Goal: Information Seeking & Learning: Find specific fact

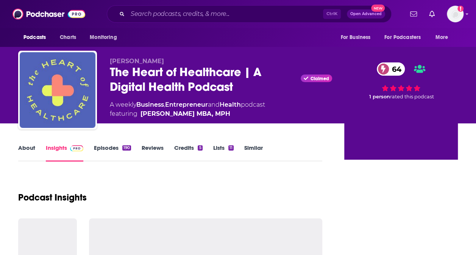
click at [0, 85] on html "Podcasts Charts Monitoring Ctrl K Open Advanced New For Business For Podcasters…" at bounding box center [238, 127] width 476 height 255
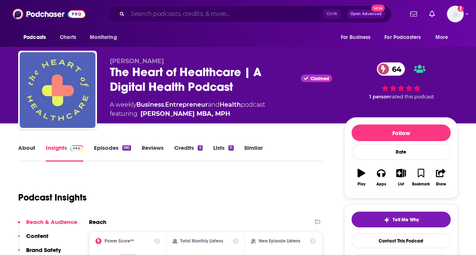
click at [161, 14] on input "Search podcasts, credits, & more..." at bounding box center [226, 14] width 196 height 12
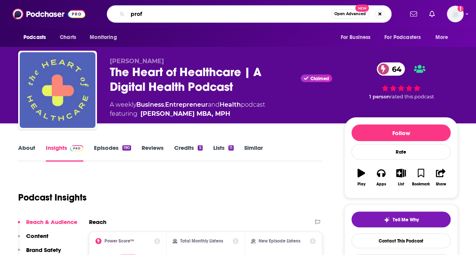
type input "prof"
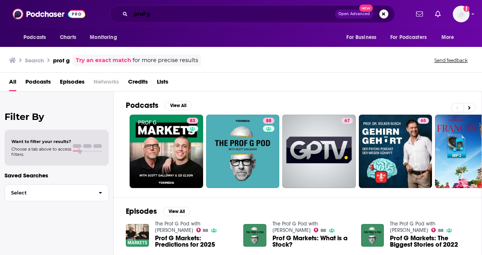
click at [233, 12] on input "prof g" at bounding box center [233, 14] width 204 height 12
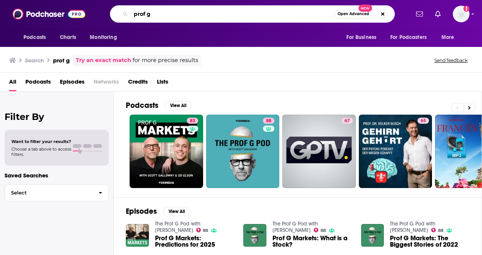
click at [233, 12] on input "prof g" at bounding box center [233, 14] width 204 height 12
type input "pivot"
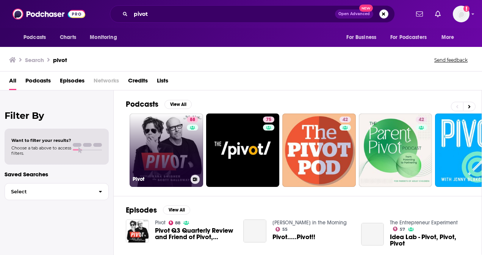
click at [171, 169] on link "88 Pivot" at bounding box center [167, 151] width 74 height 74
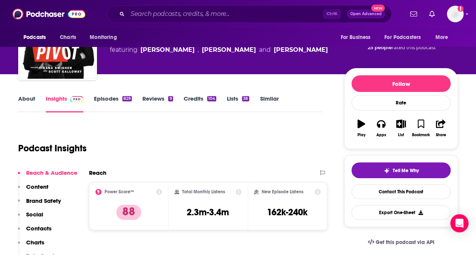
scroll to position [50, 0]
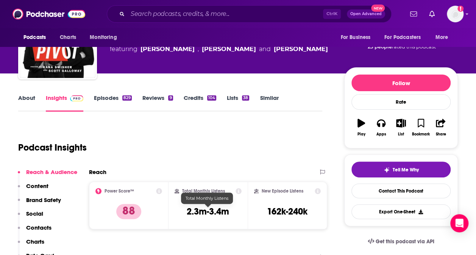
click at [225, 213] on h3 "2.3m-3.4m" at bounding box center [208, 211] width 42 height 11
copy div "2.3m-3.4m"
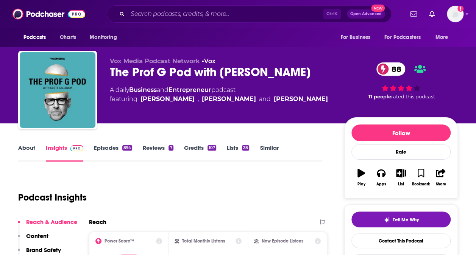
scroll to position [69, 0]
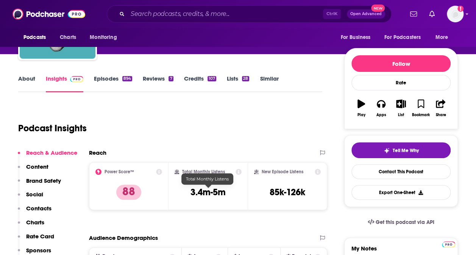
click at [218, 193] on h3 "3.4m-5m" at bounding box center [208, 192] width 35 height 11
copy div "3.4m-5m"
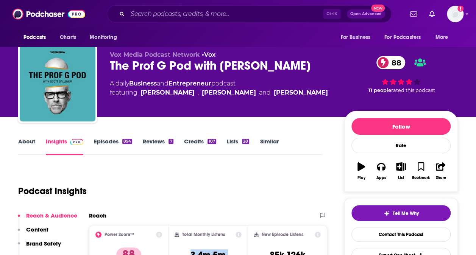
scroll to position [6, 0]
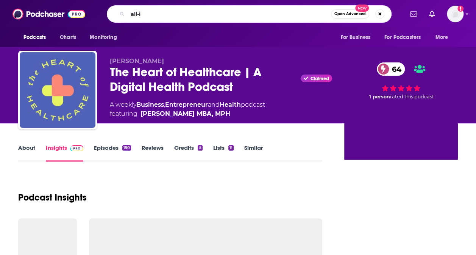
type input "all-in"
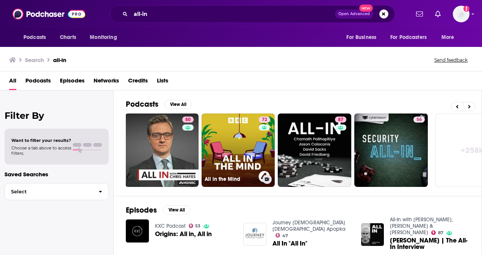
scroll to position [0, 327]
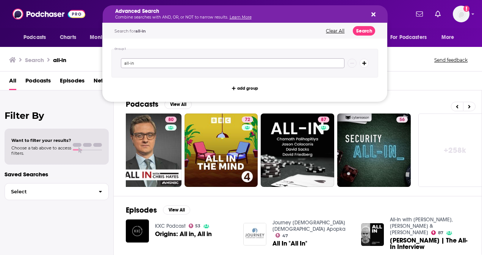
click at [135, 61] on input "all-in" at bounding box center [233, 63] width 224 height 10
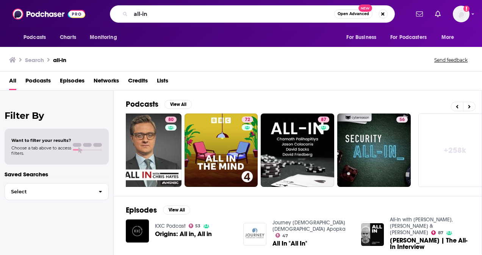
click at [81, 56] on div "Search all-in Send feedback" at bounding box center [239, 60] width 461 height 11
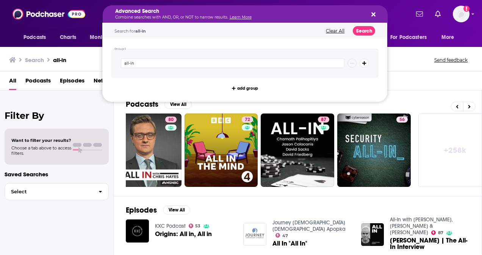
click at [373, 12] on icon "Search podcasts, credits, & more..." at bounding box center [373, 14] width 4 height 6
click at [341, 31] on button "Clear All" at bounding box center [335, 30] width 23 height 5
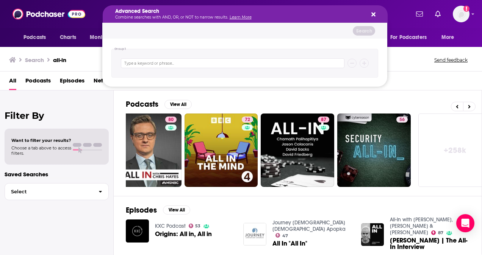
click at [376, 12] on div "Advanced Search Combine searches with AND, OR, or NOT to narrow results. Learn …" at bounding box center [245, 13] width 285 height 17
click at [205, 31] on div "Search" at bounding box center [244, 31] width 285 height 16
click at [139, 110] on div "Podcasts View All" at bounding box center [304, 107] width 356 height 14
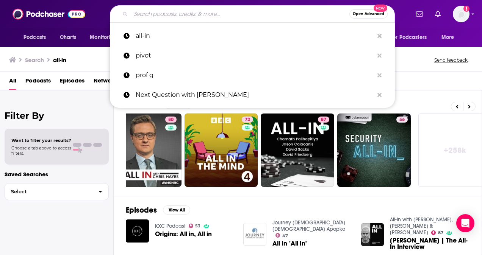
click at [113, 131] on div "Filter By Want to filter your results? Choose a tab above to access filters. Sa…" at bounding box center [57, 218] width 114 height 255
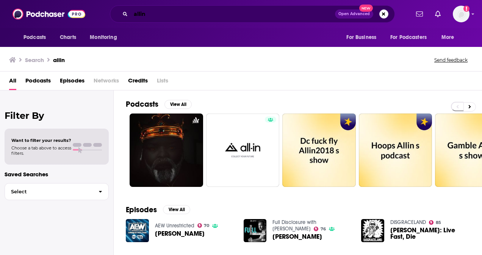
click at [140, 13] on input "allin" at bounding box center [233, 14] width 204 height 12
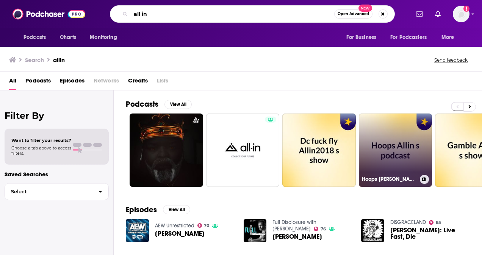
type input "all in"
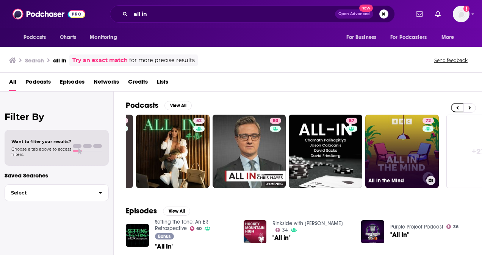
scroll to position [0, 340]
